Goal: Task Accomplishment & Management: Manage account settings

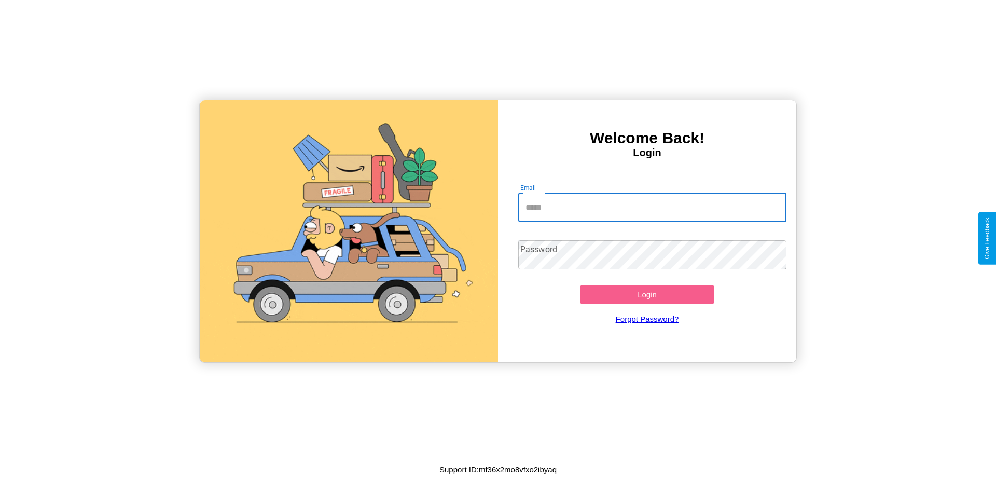
click at [652, 207] on input "Email" at bounding box center [652, 207] width 269 height 29
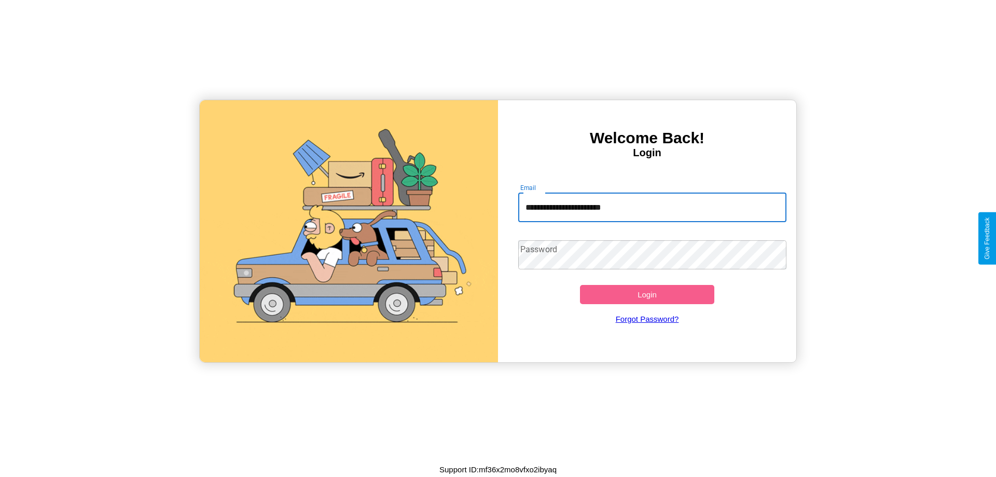
type input "**********"
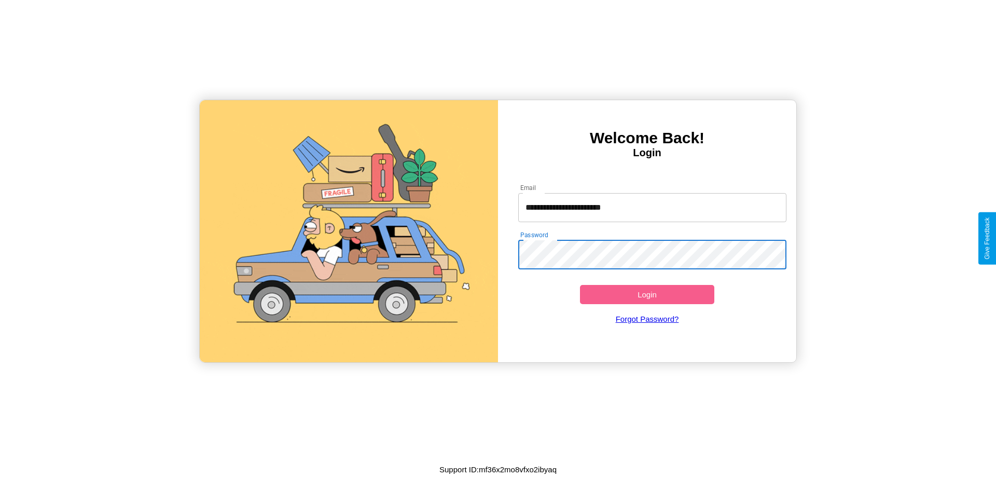
click at [647, 294] on button "Login" at bounding box center [647, 294] width 134 height 19
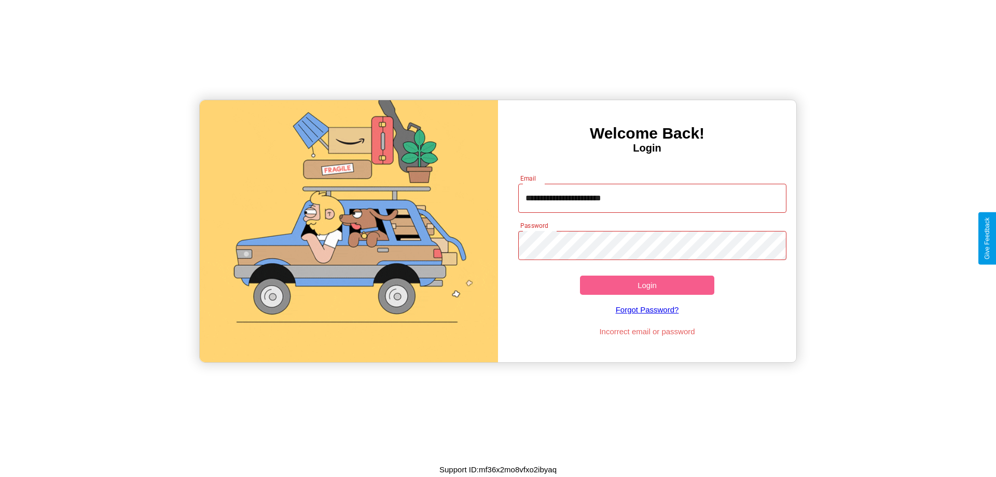
click at [647, 285] on button "Login" at bounding box center [647, 284] width 134 height 19
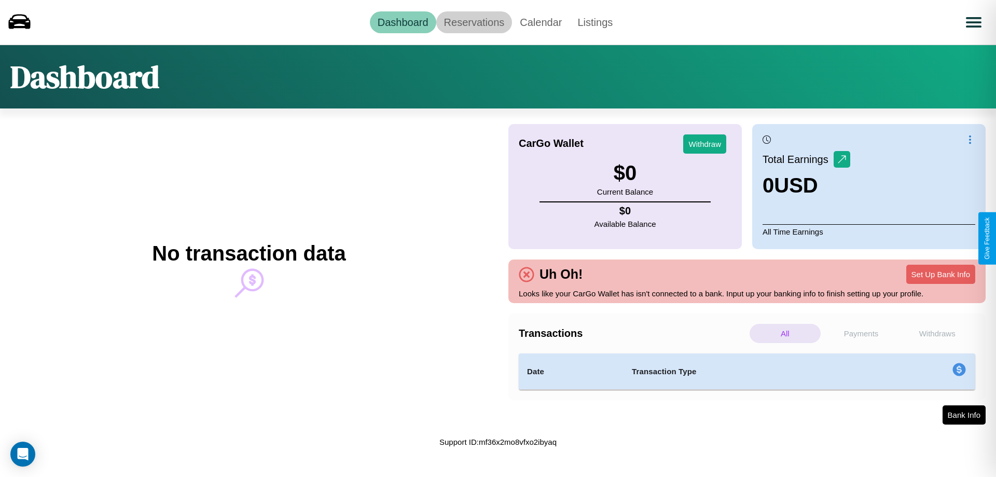
click at [474, 22] on link "Reservations" at bounding box center [474, 22] width 76 height 22
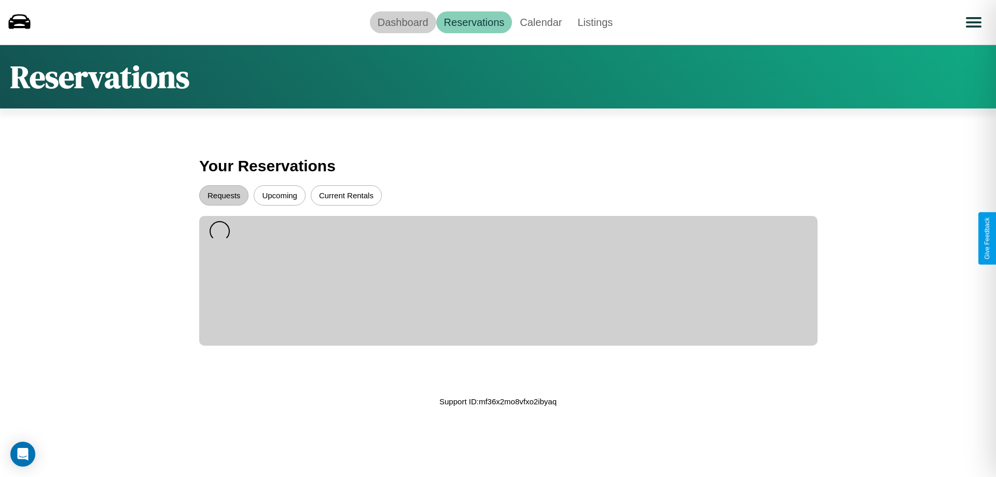
click at [403, 22] on link "Dashboard" at bounding box center [403, 22] width 66 height 22
